Goal: Task Accomplishment & Management: Manage account settings

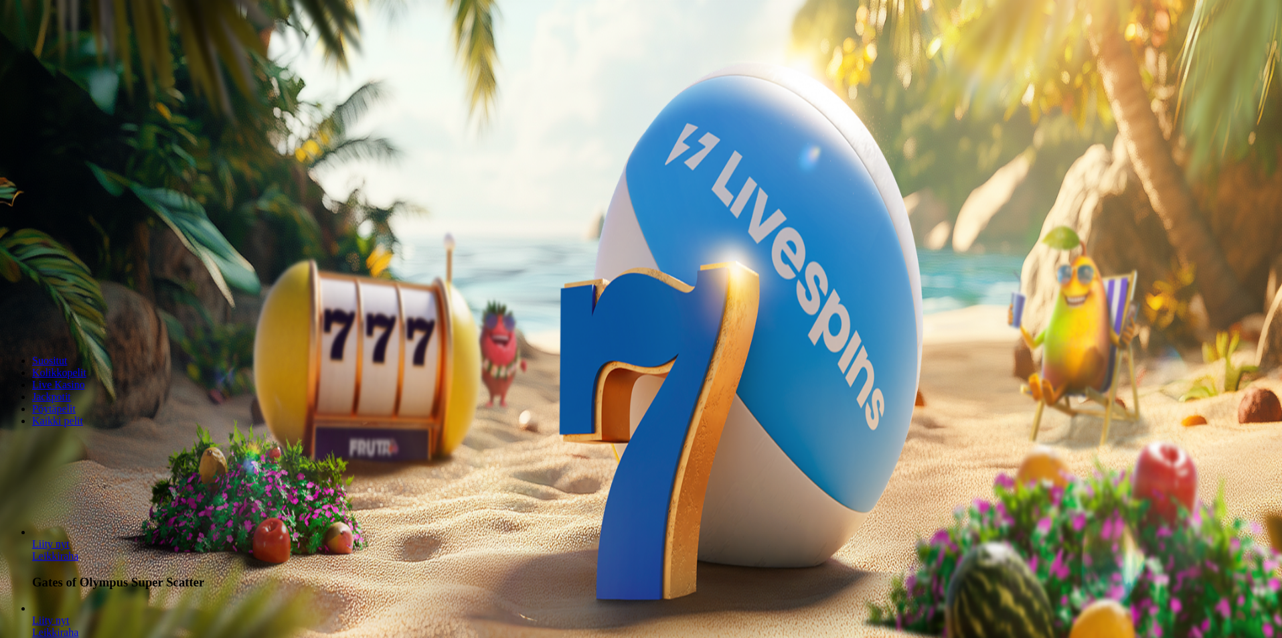
click at [87, 54] on span "Kirjaudu" at bounding box center [92, 49] width 33 height 10
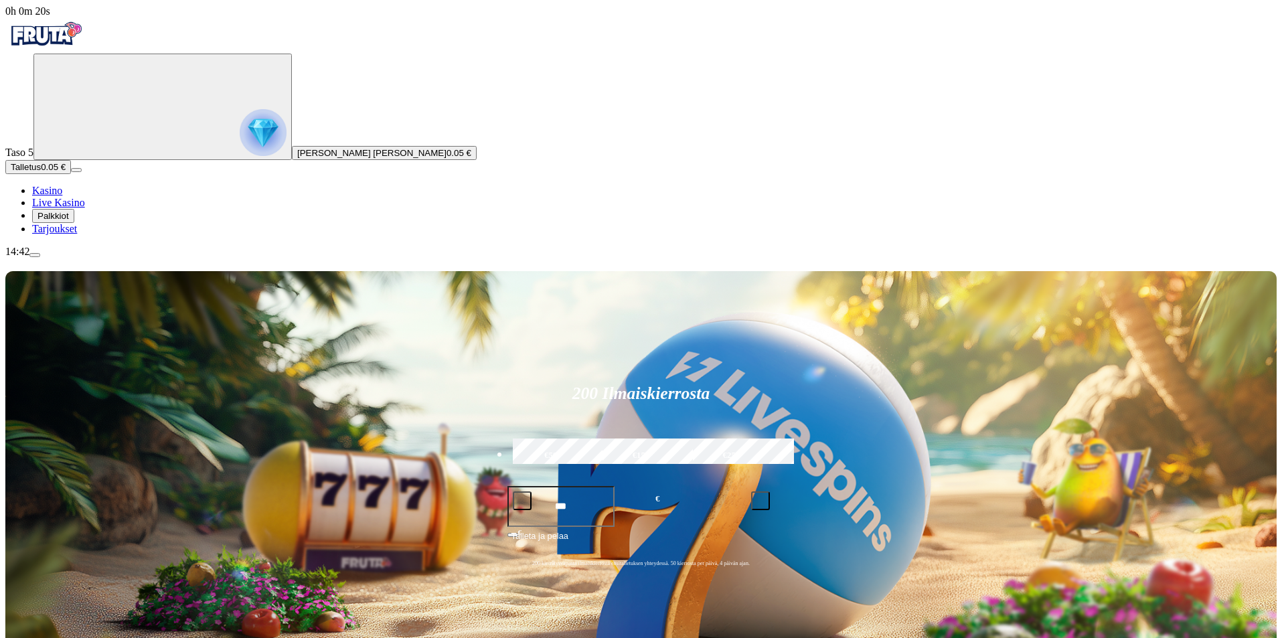
click at [35, 255] on span "menu icon" at bounding box center [35, 255] width 0 height 0
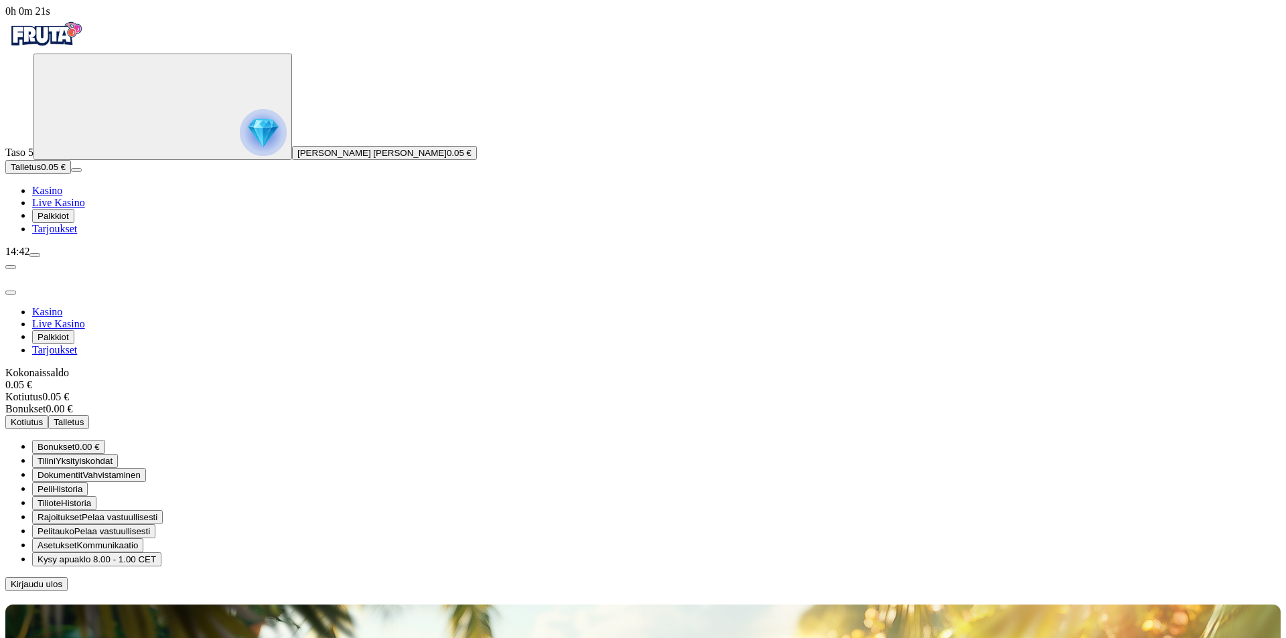
click at [150, 526] on span "Pelaa vastuullisesti" at bounding box center [112, 531] width 76 height 10
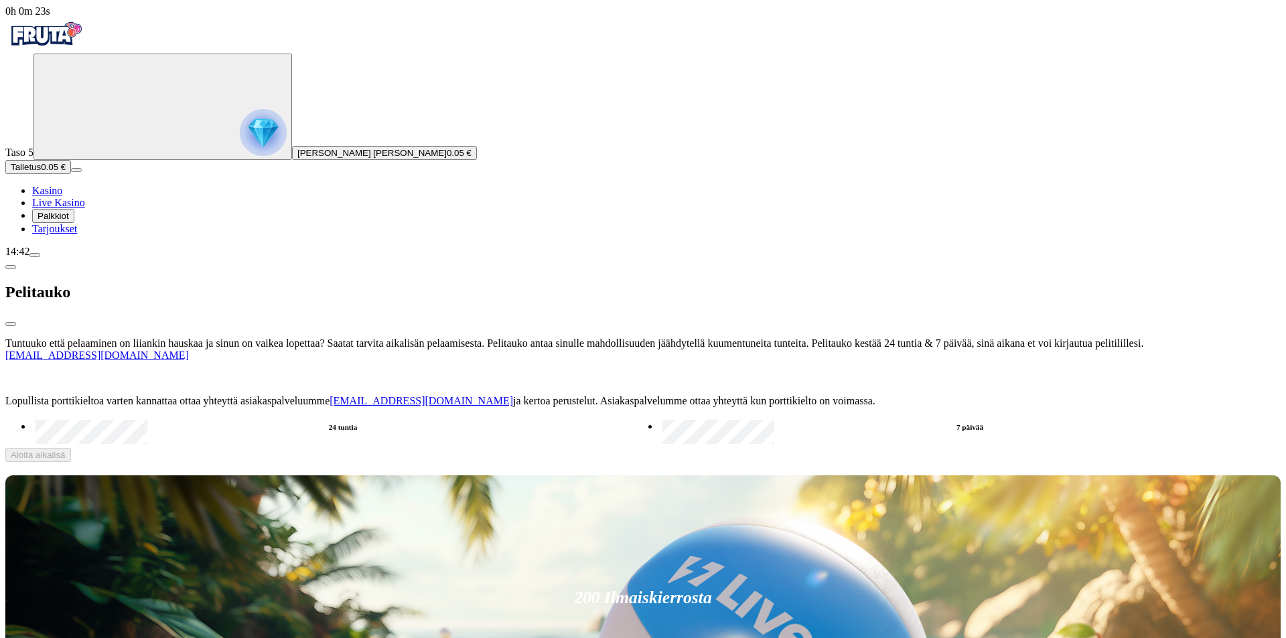
click at [16, 265] on button "button" at bounding box center [10, 267] width 11 height 4
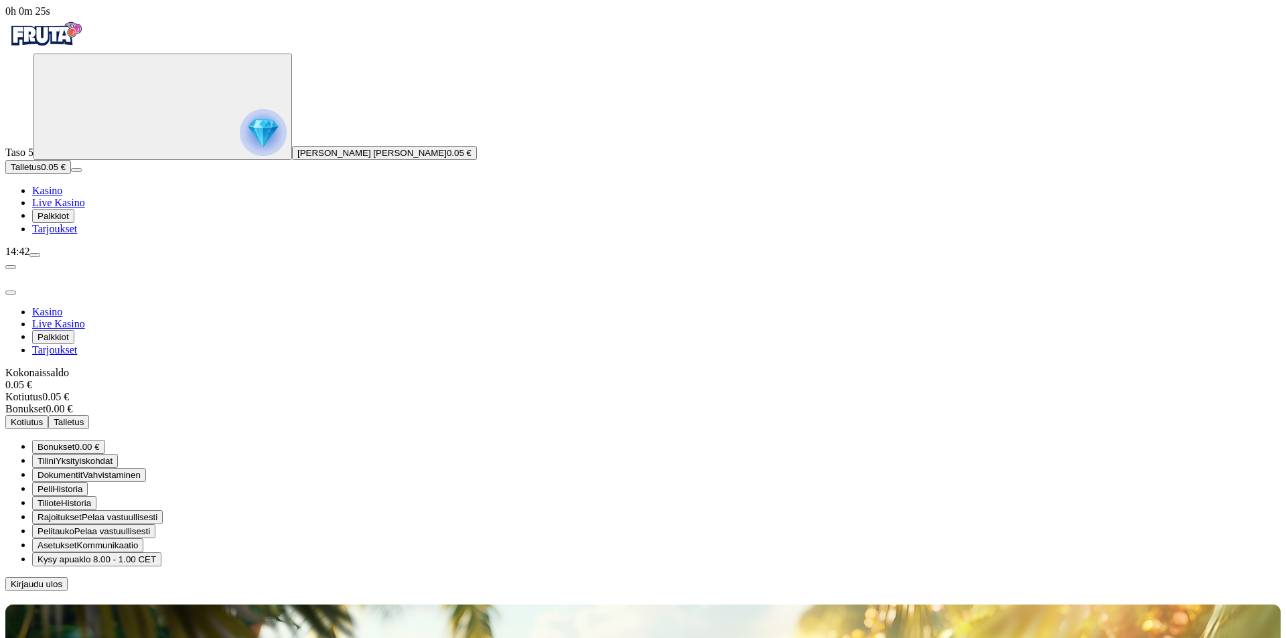
click at [157, 512] on span "Pelaa vastuullisesti" at bounding box center [120, 517] width 76 height 10
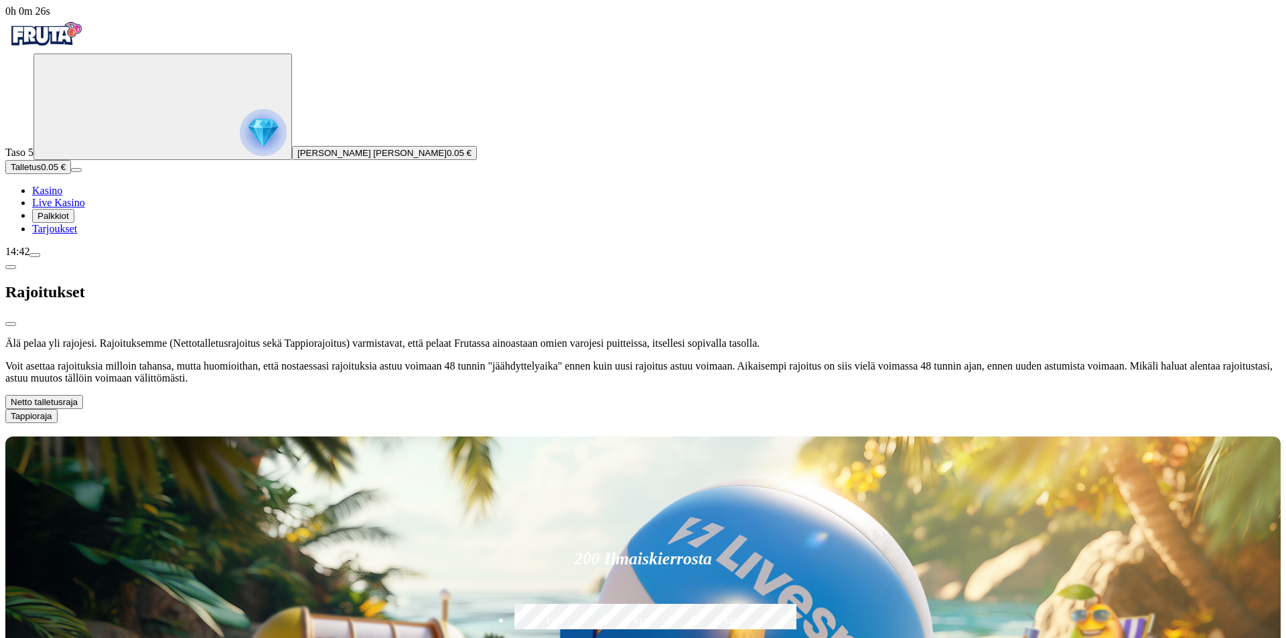
click at [83, 395] on button "Netto talletusraja" at bounding box center [44, 402] width 78 height 14
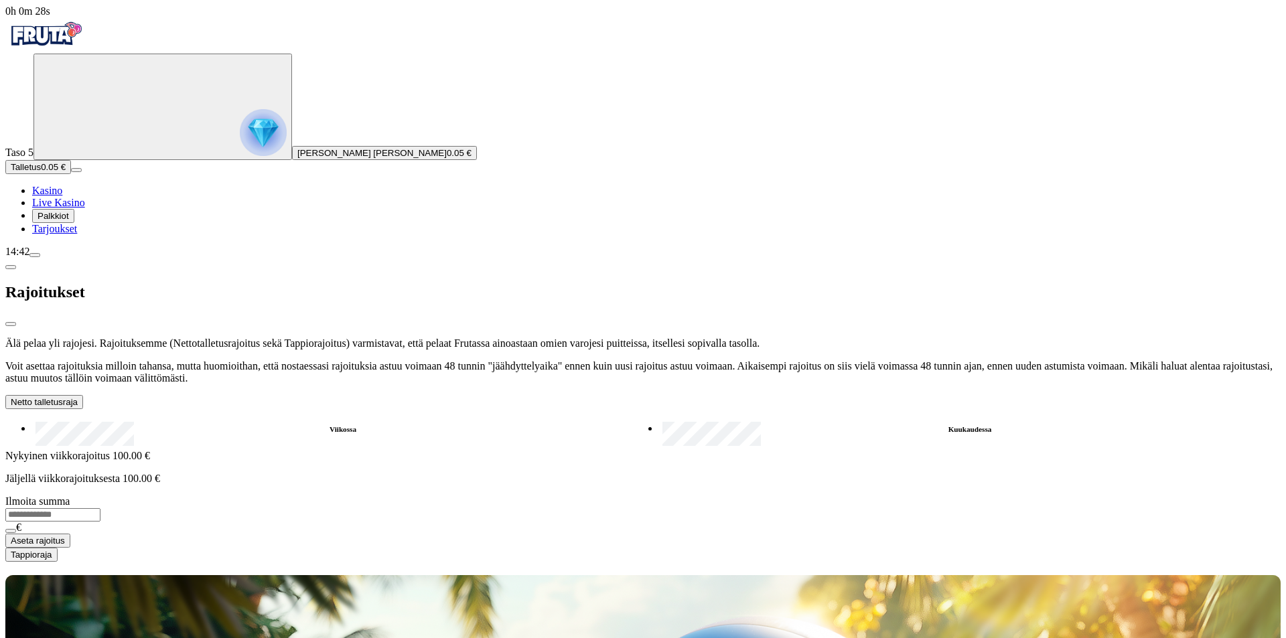
click at [659, 420] on label "Kuukaudessa" at bounding box center [969, 429] width 621 height 19
click at [242, 420] on label "Viikossa" at bounding box center [342, 429] width 621 height 19
click at [83, 395] on button "Netto talletusraja" at bounding box center [44, 402] width 78 height 14
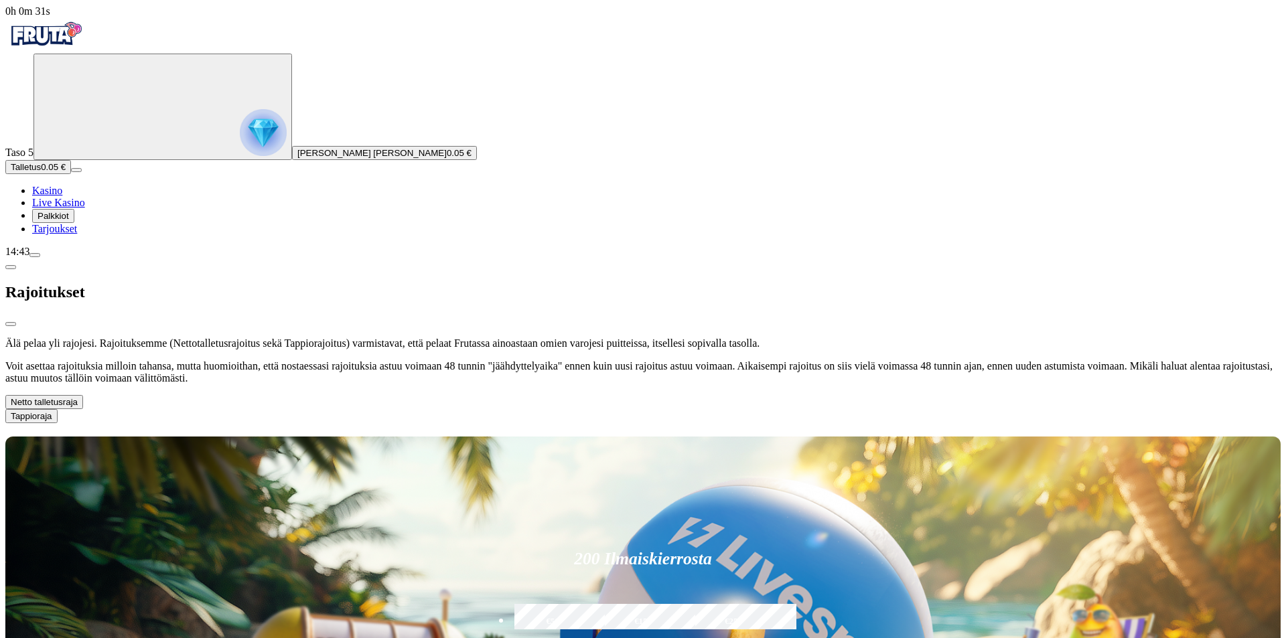
click at [58, 409] on button "Tappioraja" at bounding box center [31, 416] width 52 height 14
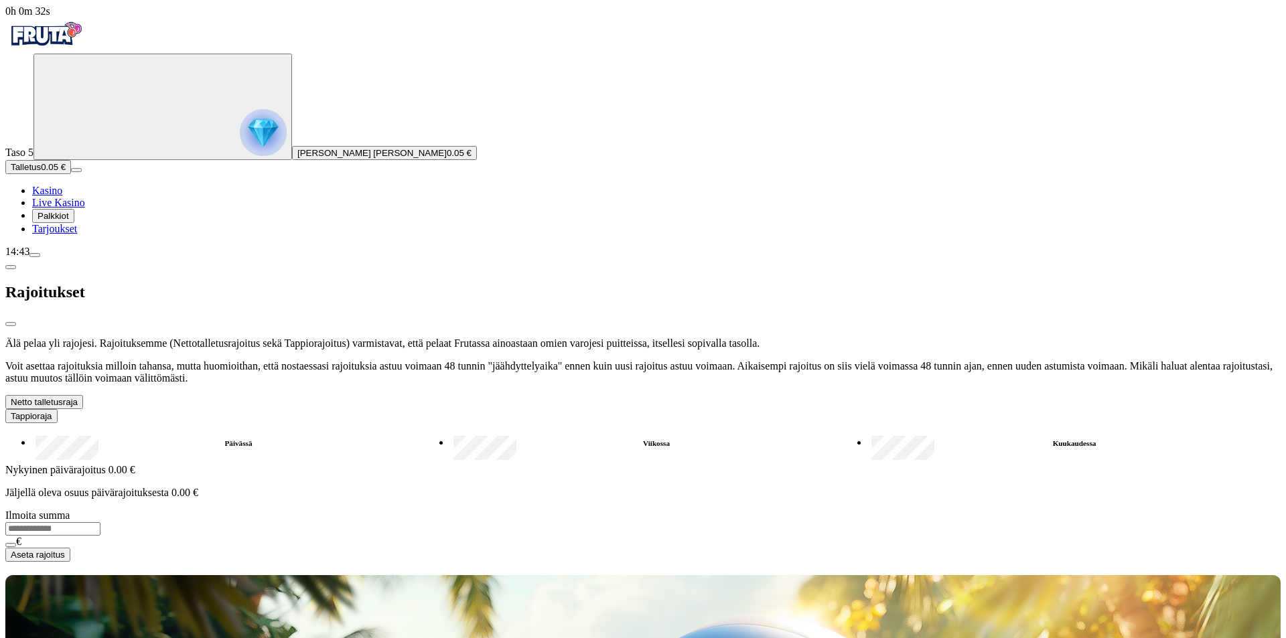
click at [58, 409] on button "Tappioraja" at bounding box center [31, 416] width 52 height 14
